Goal: Navigation & Orientation: Find specific page/section

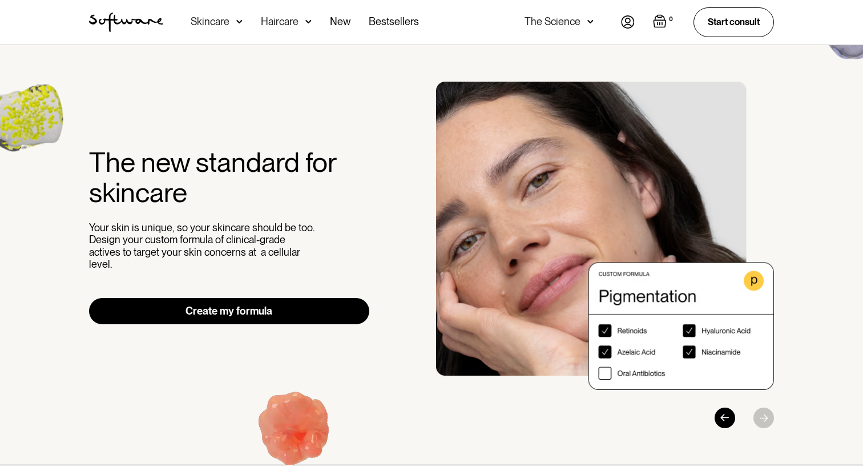
click at [135, 14] on img "home" at bounding box center [126, 22] width 74 height 19
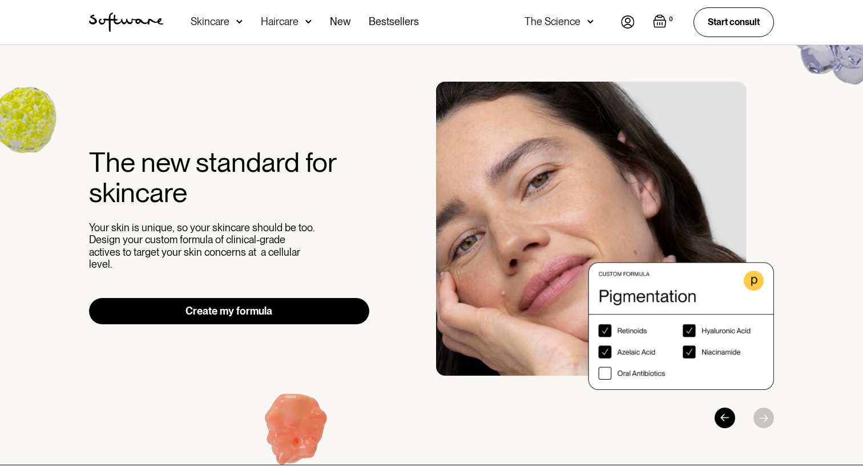
click at [202, 17] on div "Skincare" at bounding box center [210, 21] width 39 height 11
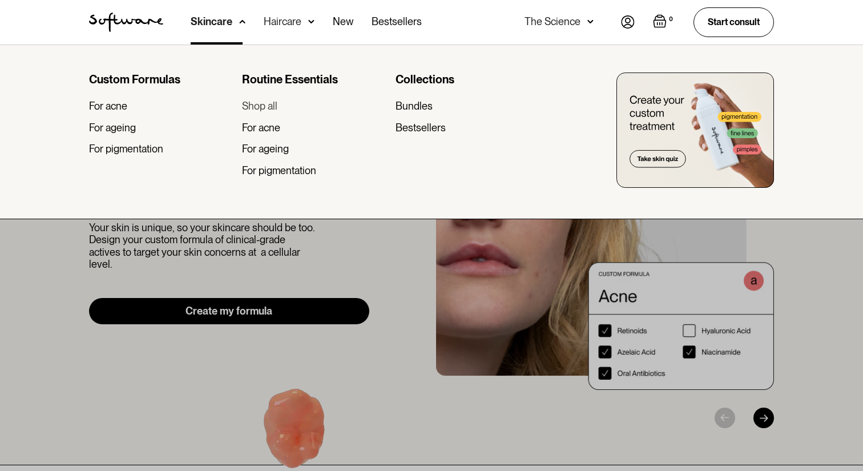
click at [251, 105] on div "Shop all" at bounding box center [259, 106] width 35 height 13
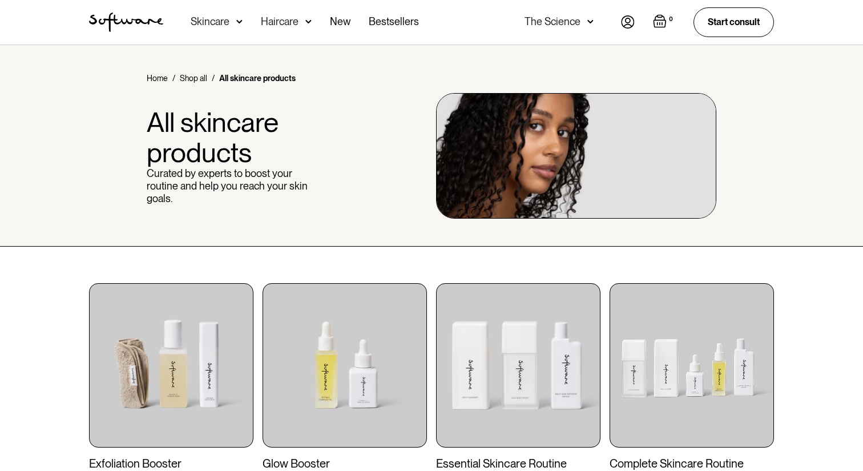
click at [105, 14] on img "home" at bounding box center [126, 22] width 74 height 19
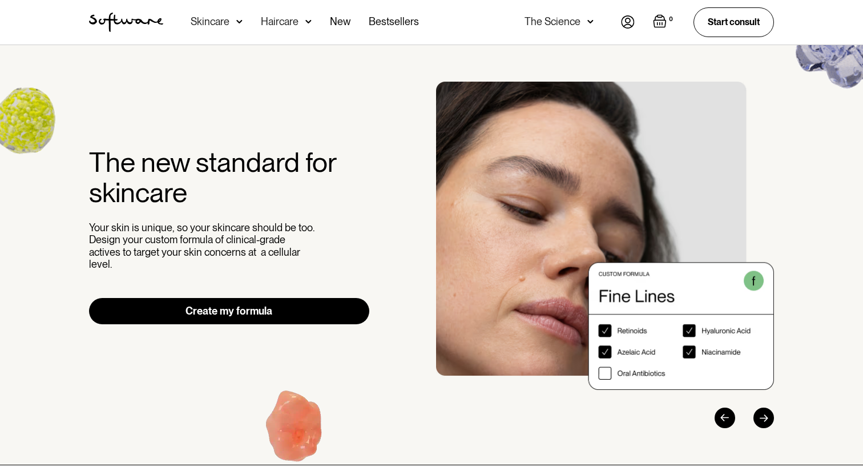
click at [223, 23] on div "Skincare" at bounding box center [210, 21] width 39 height 11
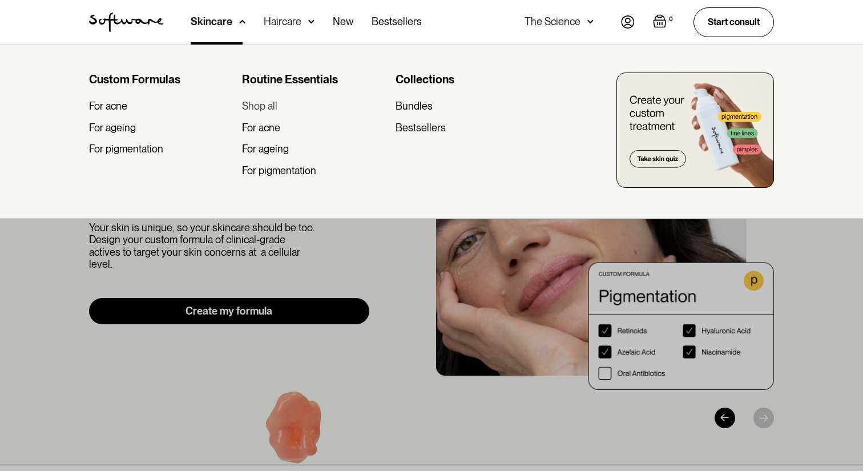
click at [259, 108] on div "Shop all" at bounding box center [259, 106] width 35 height 13
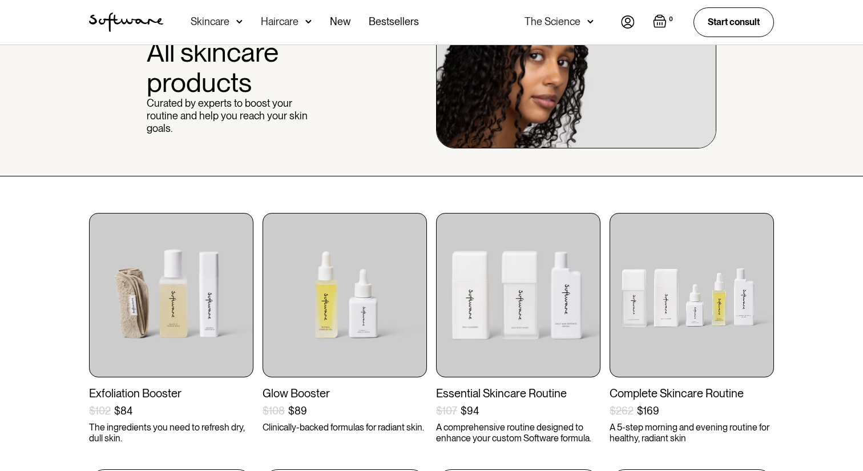
scroll to position [84, 0]
